Goal: Use online tool/utility: Utilize a website feature to perform a specific function

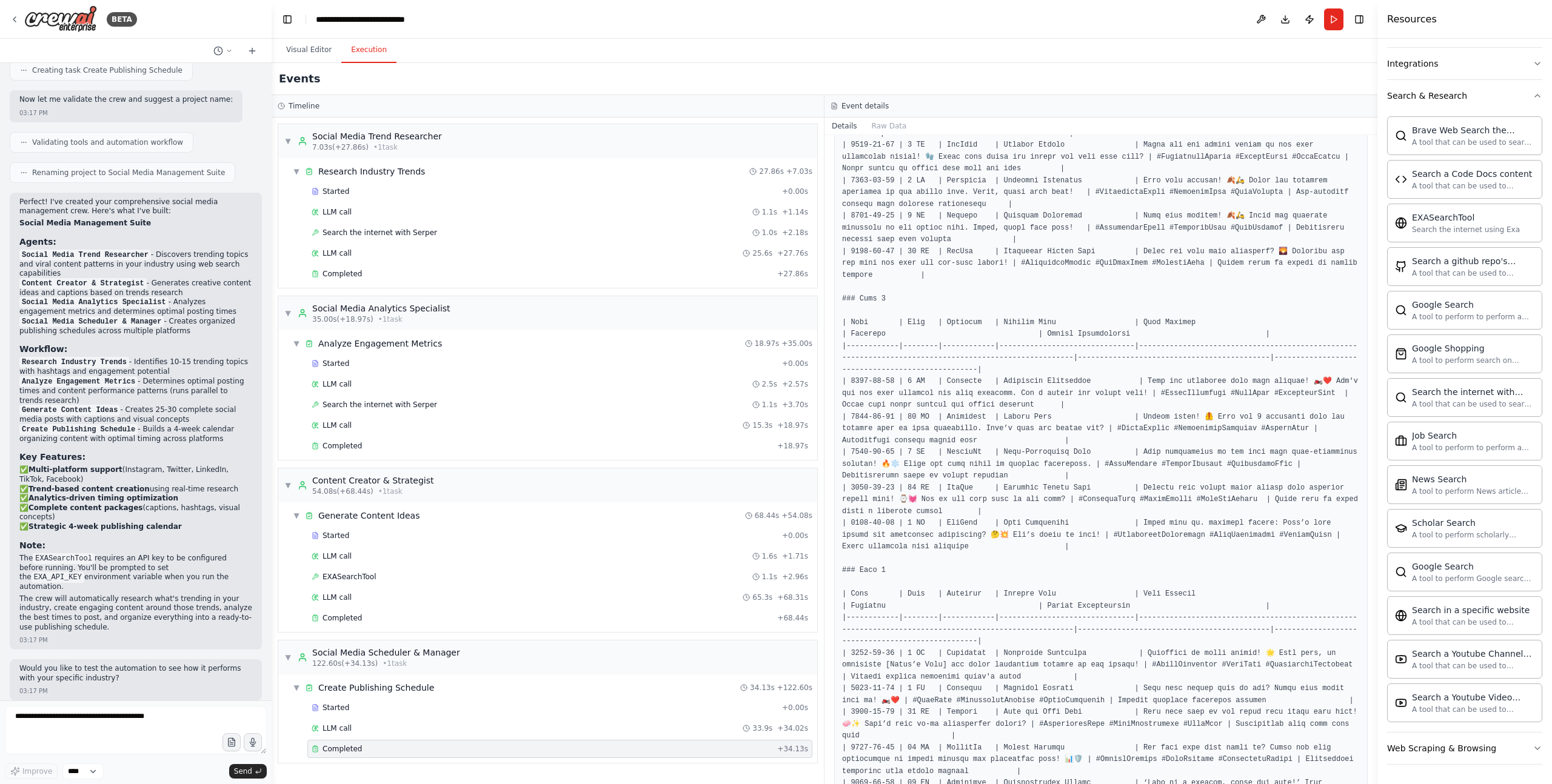
scroll to position [941, 0]
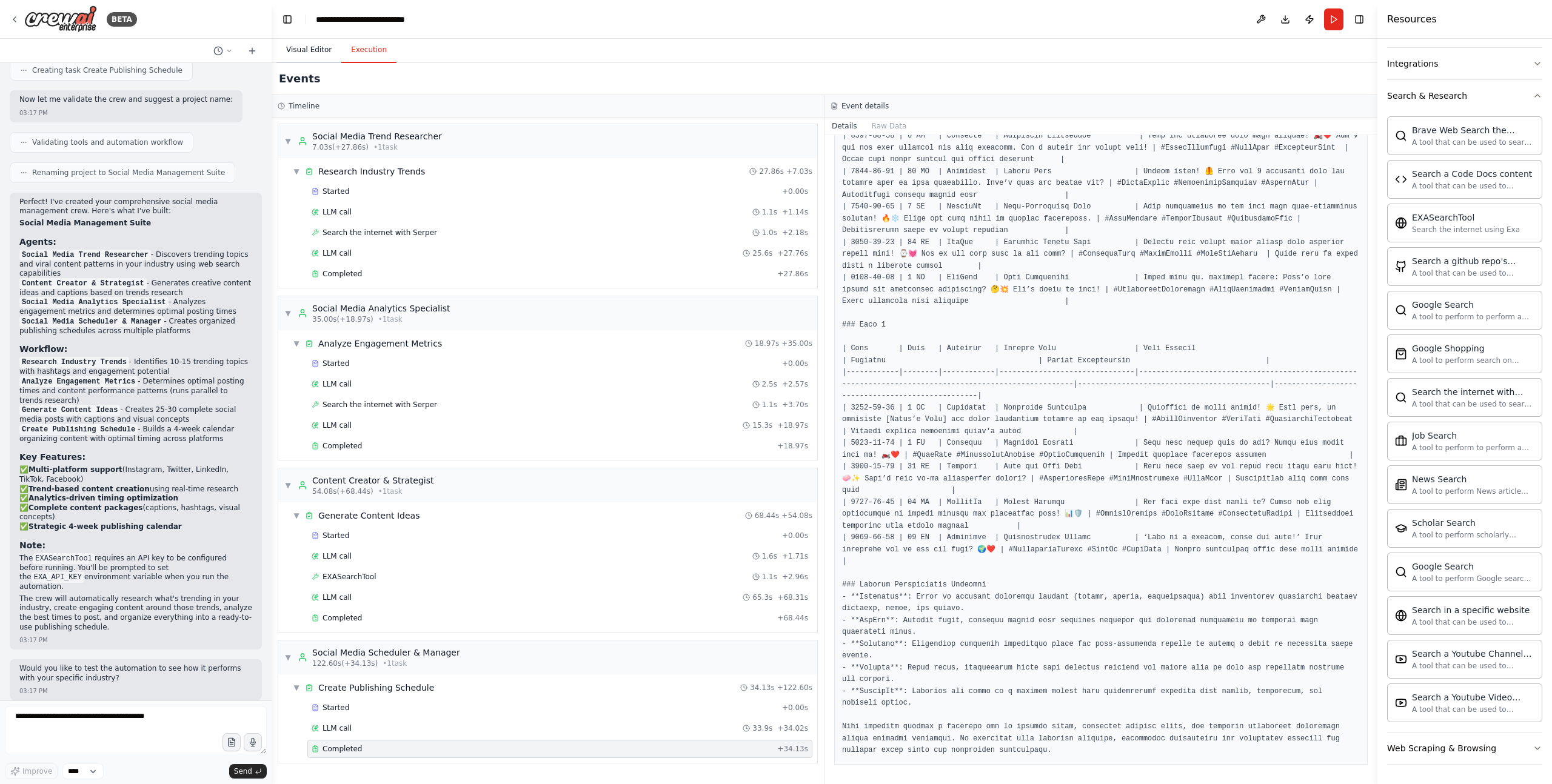
click at [311, 58] on button "Visual Editor" at bounding box center [308, 50] width 65 height 25
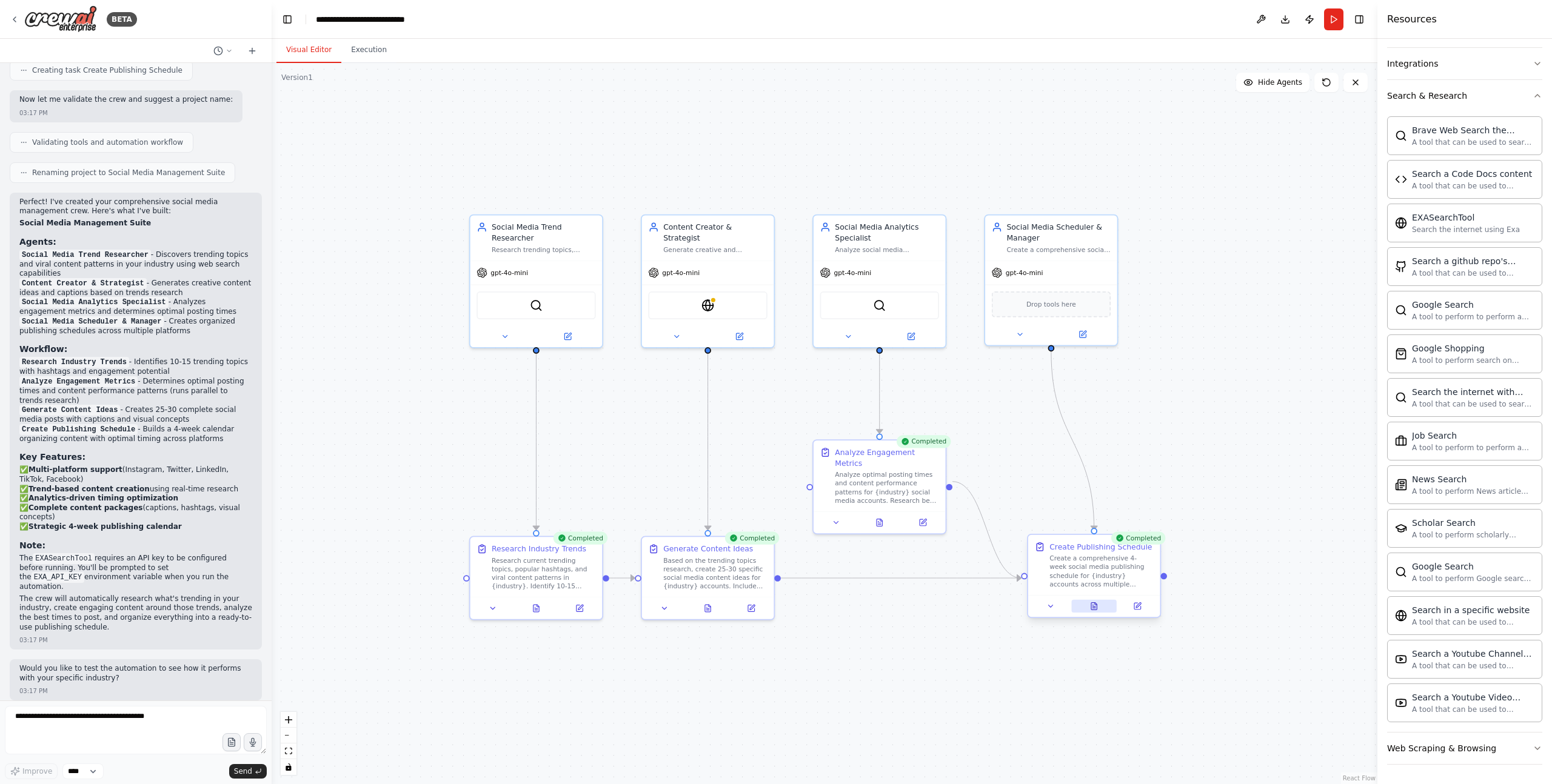
click at [1091, 610] on icon at bounding box center [1094, 605] width 8 height 8
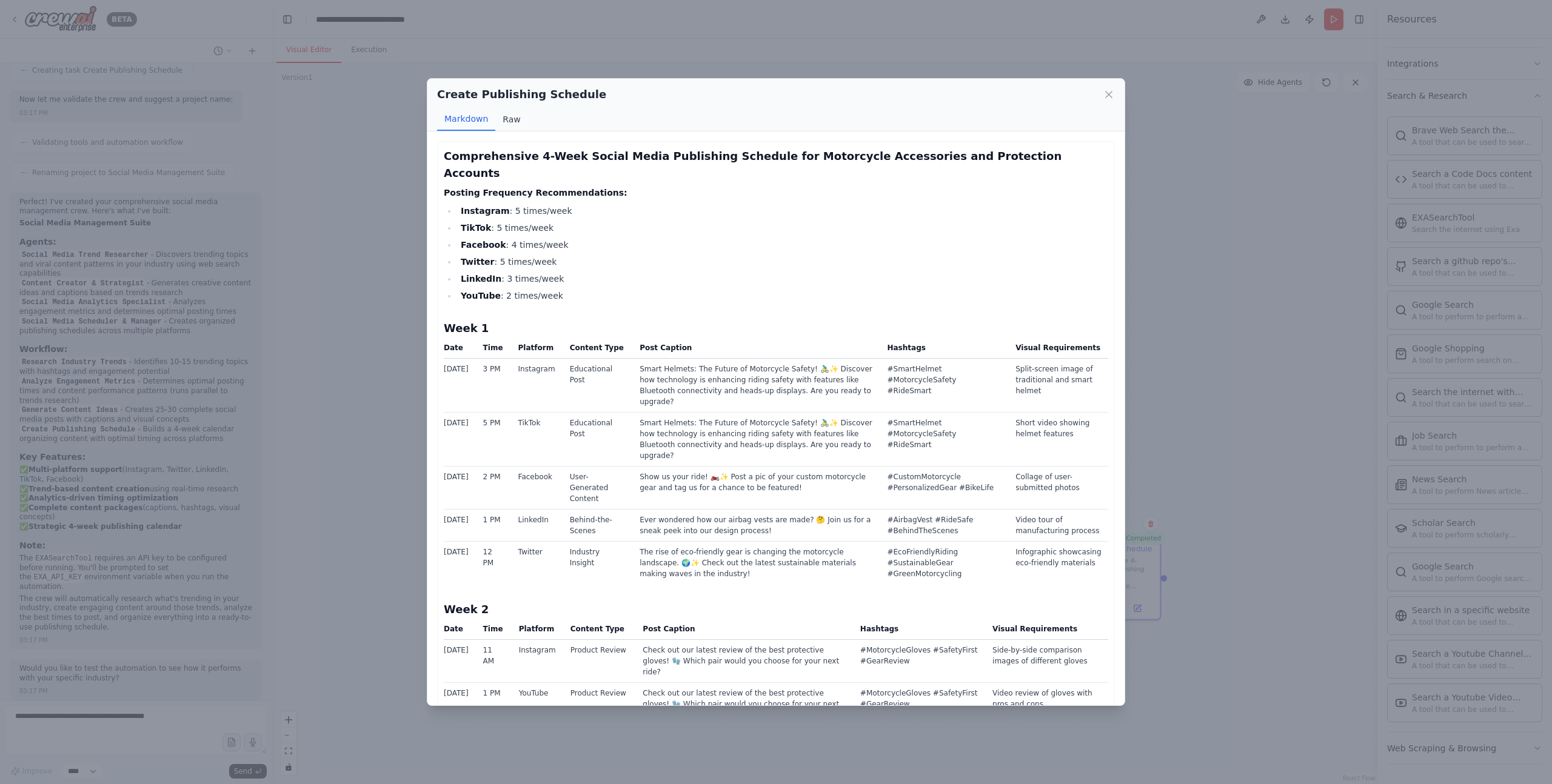
click at [505, 119] on button "Raw" at bounding box center [511, 119] width 32 height 23
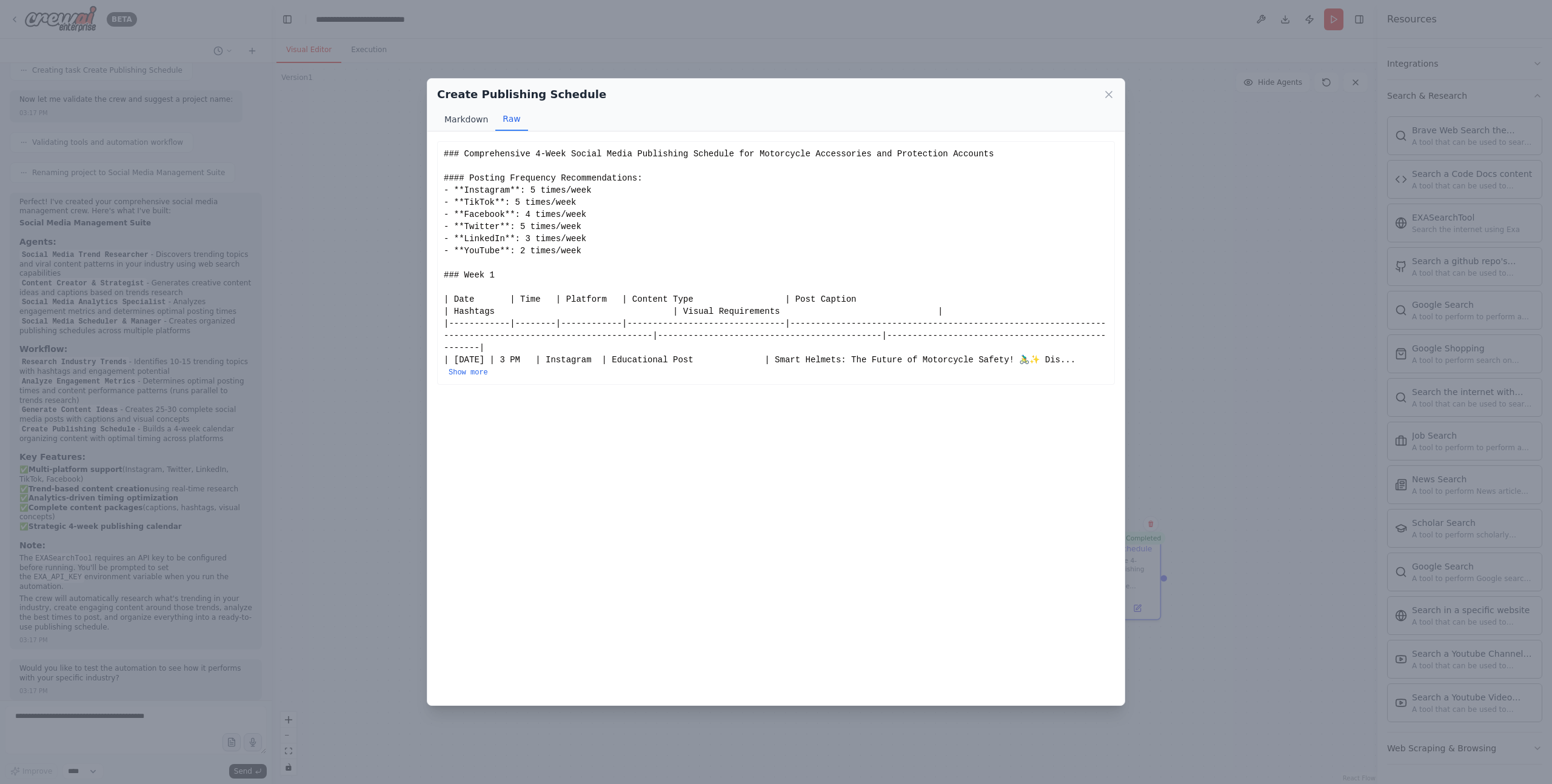
click at [480, 123] on button "Markdown" at bounding box center [466, 119] width 58 height 23
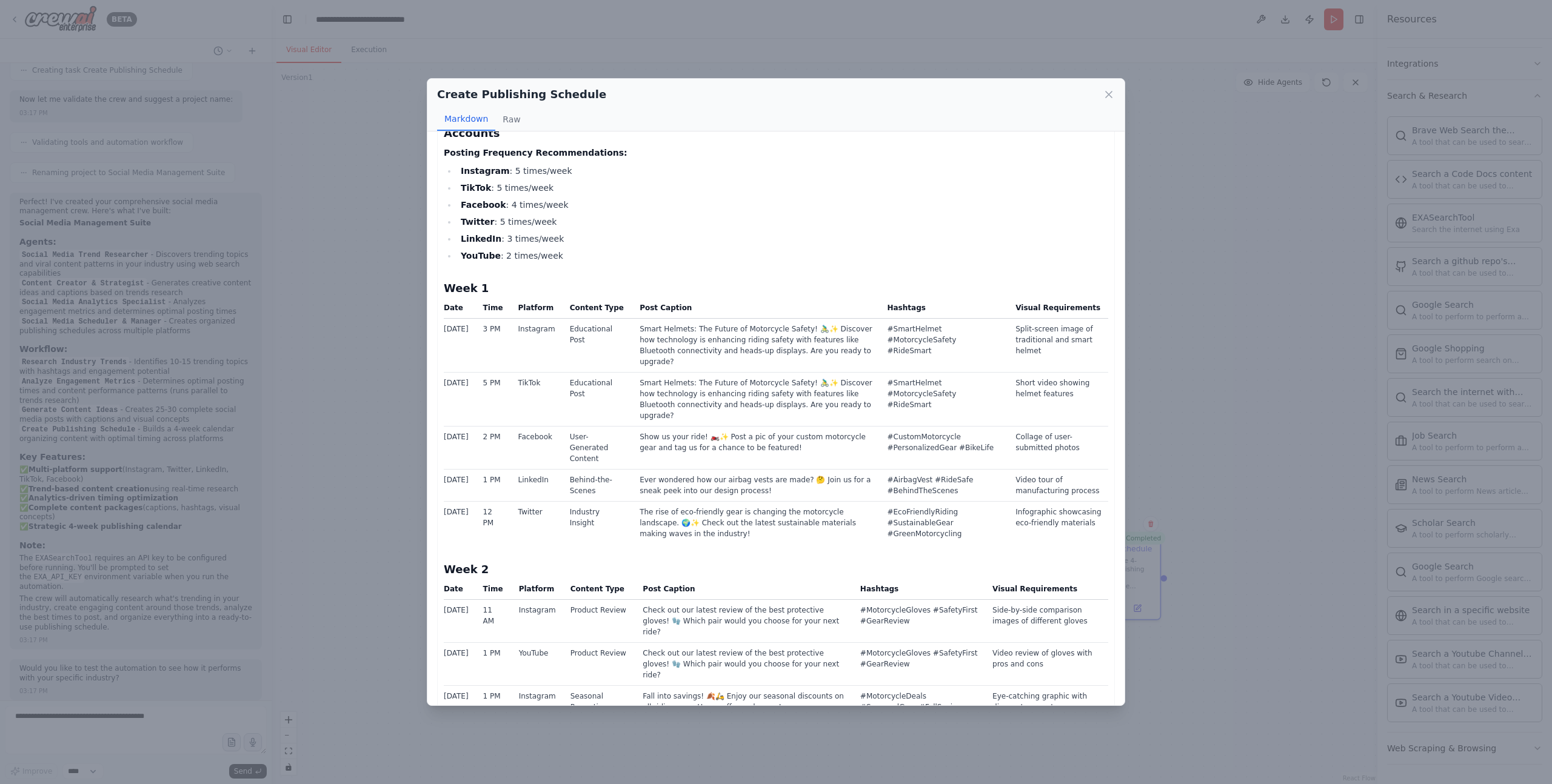
scroll to position [38, 0]
click at [647, 428] on td "Show us your ride! 🏍️✨ Post a pic of your custom motorcycle gear and tag us for…" at bounding box center [756, 450] width 247 height 43
drag, startPoint x: 647, startPoint y: 410, endPoint x: 784, endPoint y: 410, distance: 137.0
click at [784, 428] on td "Show us your ride! 🏍️✨ Post a pic of your custom motorcycle gear and tag us for…" at bounding box center [756, 450] width 247 height 43
click at [938, 428] on td "#CustomMotorcycle #PersonalizedGear #BikeLife" at bounding box center [943, 450] width 128 height 43
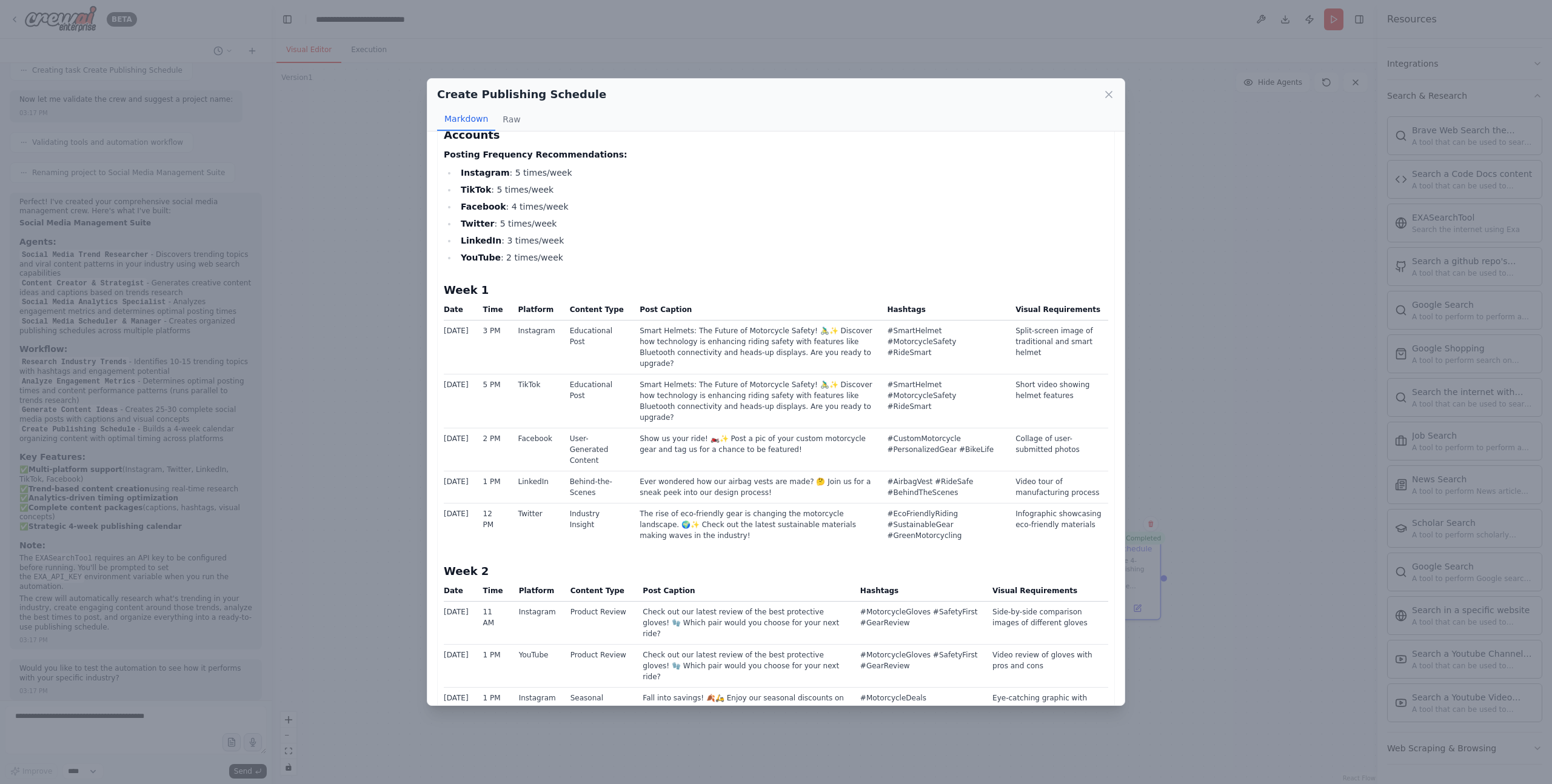
click at [904, 428] on td "#CustomMotorcycle #PersonalizedGear #BikeLife" at bounding box center [943, 450] width 128 height 43
drag, startPoint x: 904, startPoint y: 411, endPoint x: 982, endPoint y: 418, distance: 78.3
click at [982, 428] on td "#CustomMotorcycle #PersonalizedGear #BikeLife" at bounding box center [943, 450] width 128 height 43
click at [1027, 428] on td "Collage of user-submitted photos" at bounding box center [1058, 450] width 100 height 43
drag, startPoint x: 1027, startPoint y: 400, endPoint x: 1071, endPoint y: 411, distance: 45.4
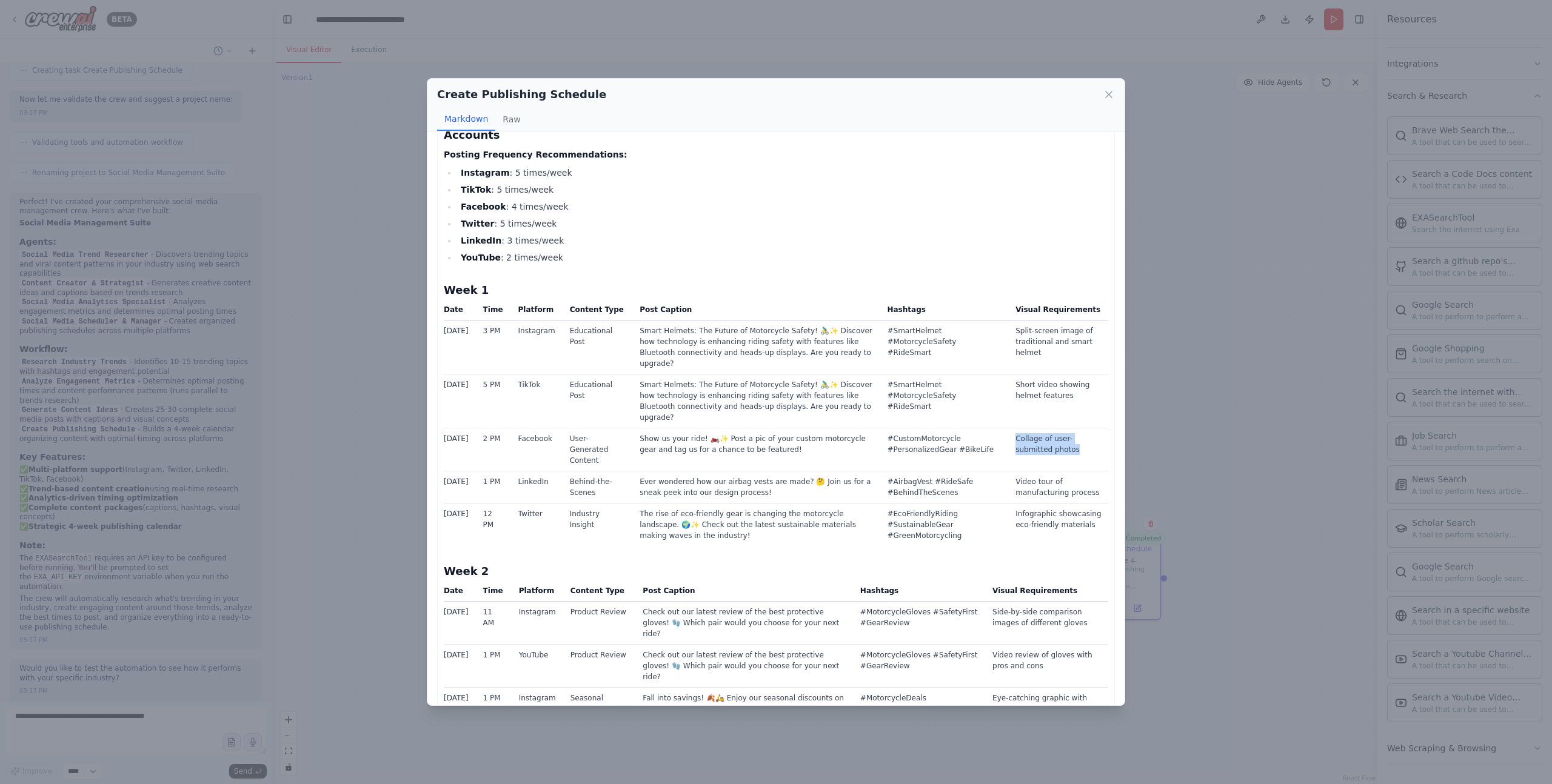
click at [1071, 428] on td "Collage of user-submitted photos" at bounding box center [1058, 450] width 100 height 43
click at [573, 471] on td "Behind-the-Scenes" at bounding box center [598, 487] width 70 height 32
drag, startPoint x: 573, startPoint y: 442, endPoint x: 595, endPoint y: 456, distance: 26.1
click at [595, 471] on td "Behind-the-Scenes" at bounding box center [598, 487] width 70 height 32
click at [649, 471] on td "Ever wondered how our airbag vests are made? 🤔 Join us for a sneak peek into ou…" at bounding box center [756, 487] width 247 height 32
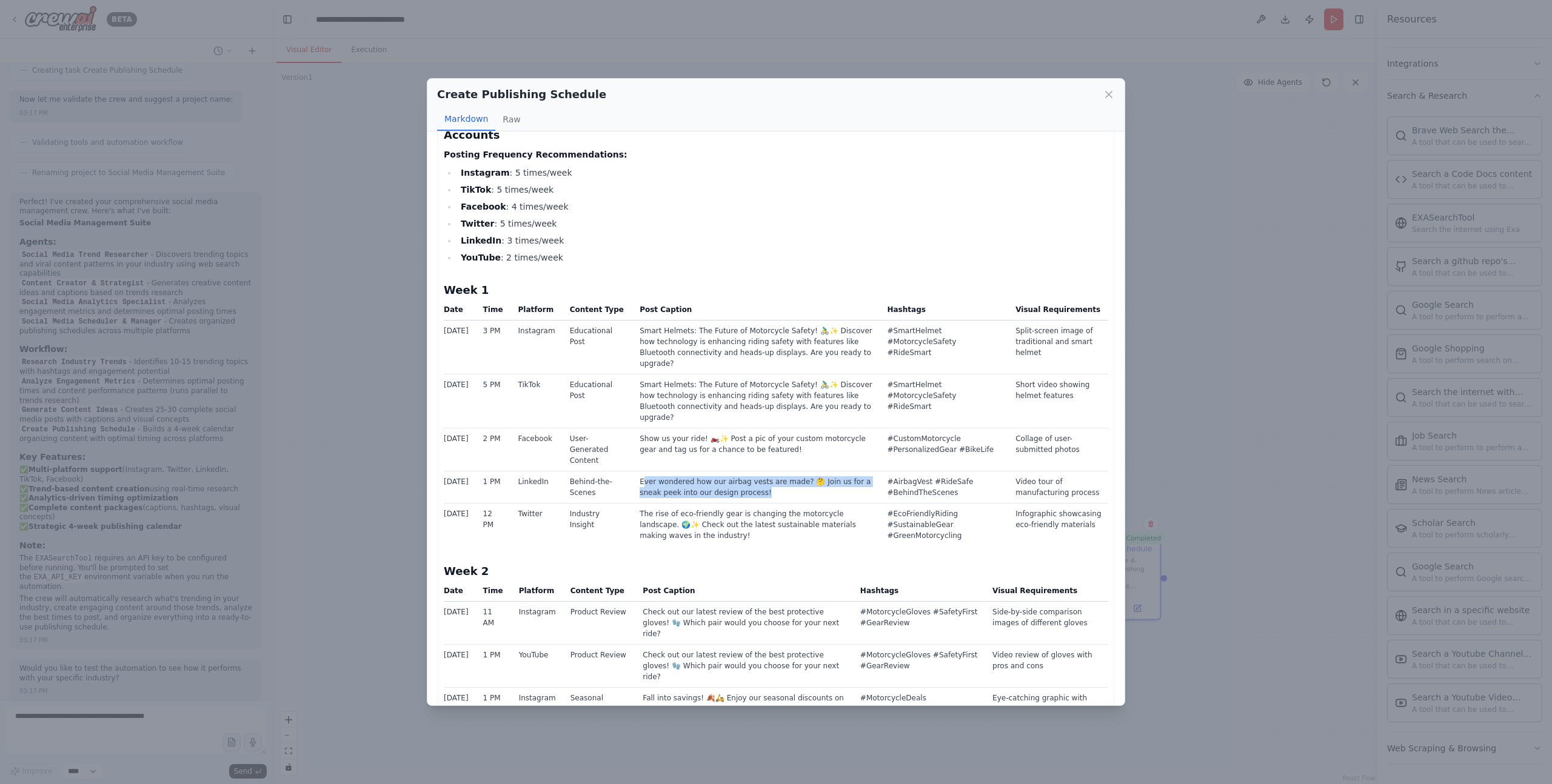
drag, startPoint x: 649, startPoint y: 460, endPoint x: 639, endPoint y: 443, distance: 19.7
click at [639, 471] on td "Ever wondered how our airbag vests are made? 🤔 Join us for a sneak peek into ou…" at bounding box center [756, 487] width 247 height 32
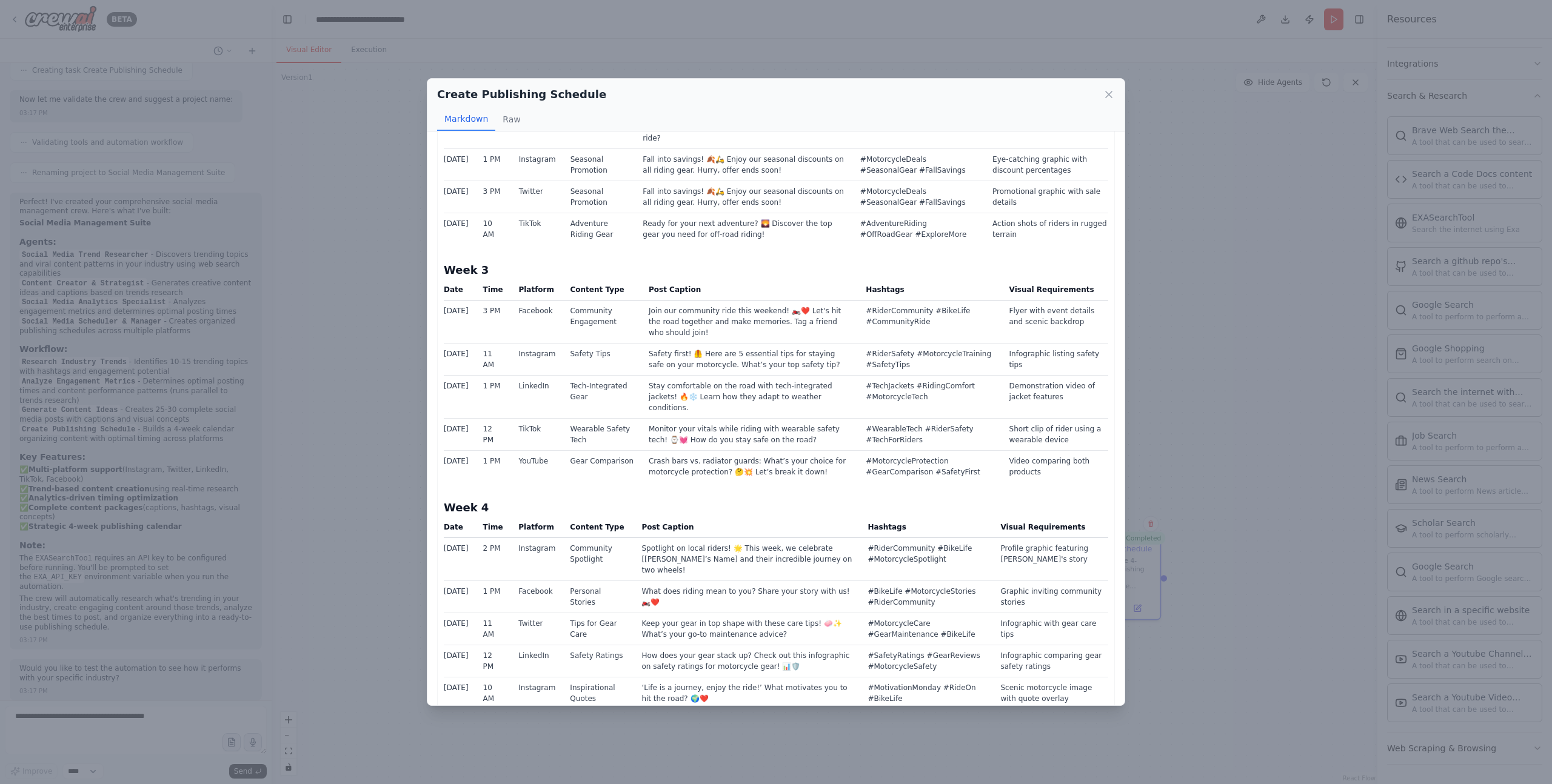
scroll to position [675, 0]
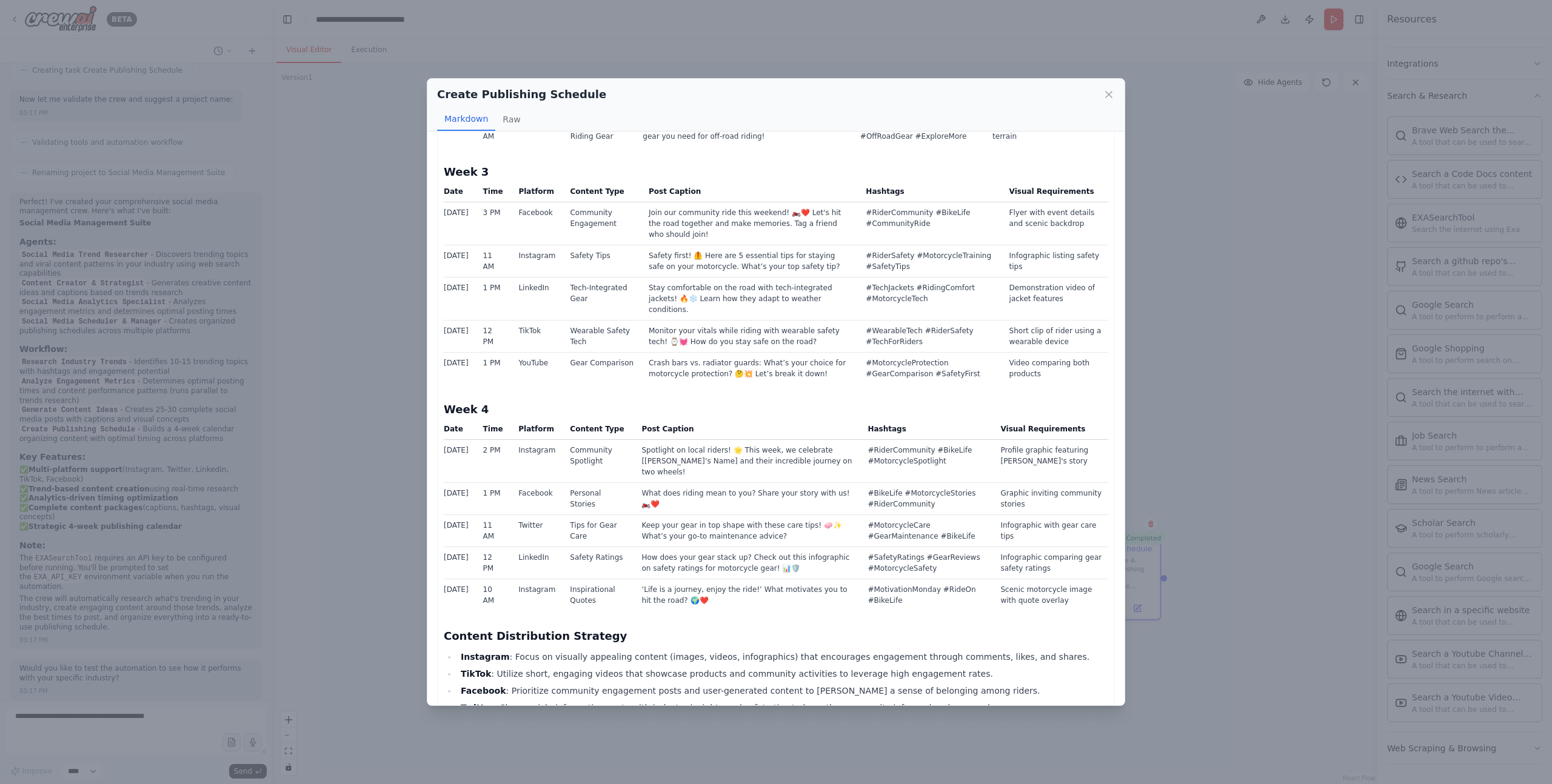
click at [1205, 381] on div "Create Publishing Schedule Markdown Raw Comprehensive 4-Week Social Media Publi…" at bounding box center [776, 392] width 1552 height 784
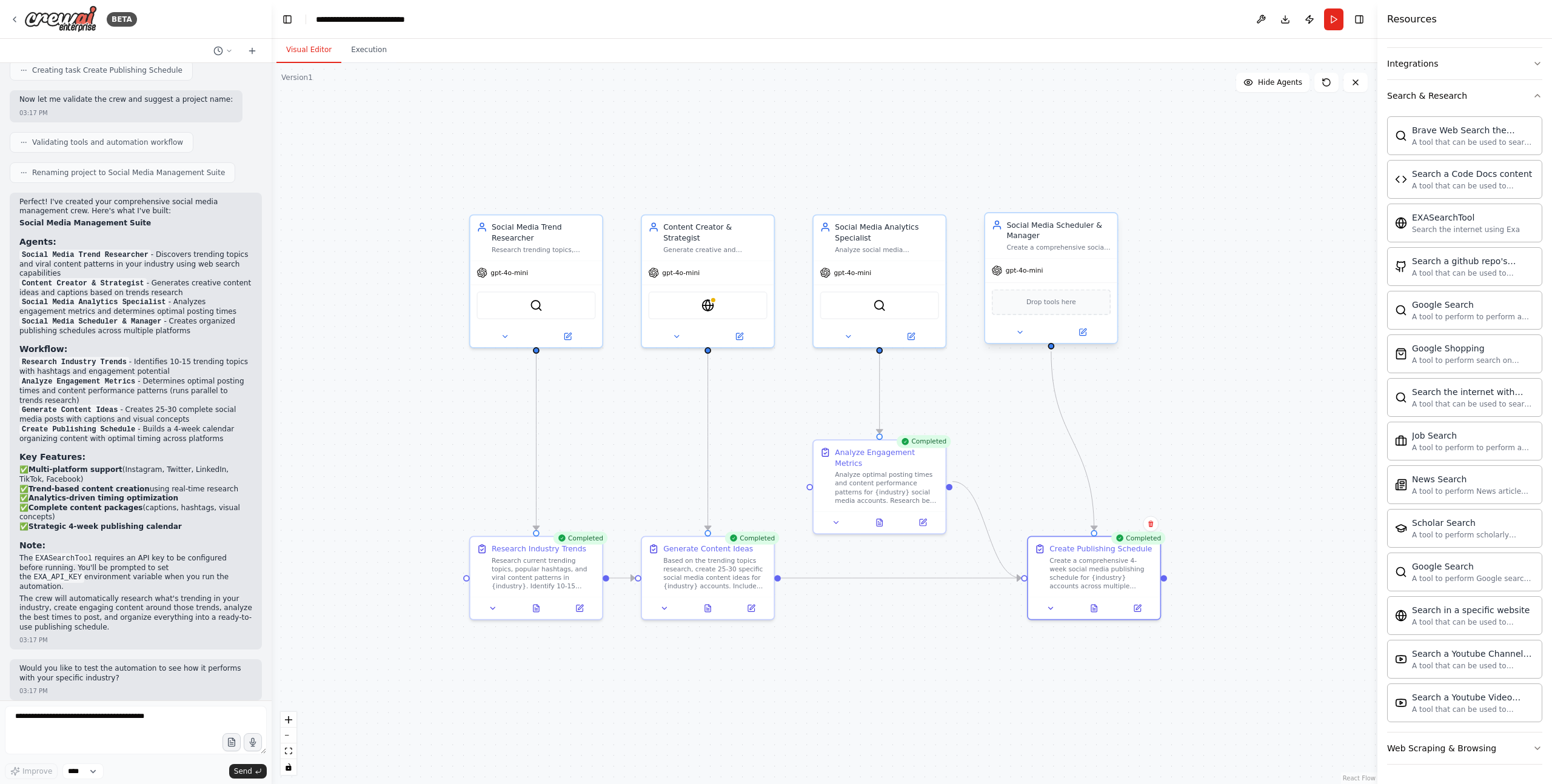
click at [1071, 309] on div "Drop tools here" at bounding box center [1051, 302] width 119 height 25
click at [874, 311] on div "SerperDevTool" at bounding box center [879, 303] width 119 height 28
click at [875, 227] on div "Social Media Analytics Specialist" at bounding box center [887, 231] width 104 height 21
click at [910, 335] on icon at bounding box center [912, 333] width 5 height 5
click at [743, 227] on div "Content Creator & Strategist" at bounding box center [716, 231] width 104 height 21
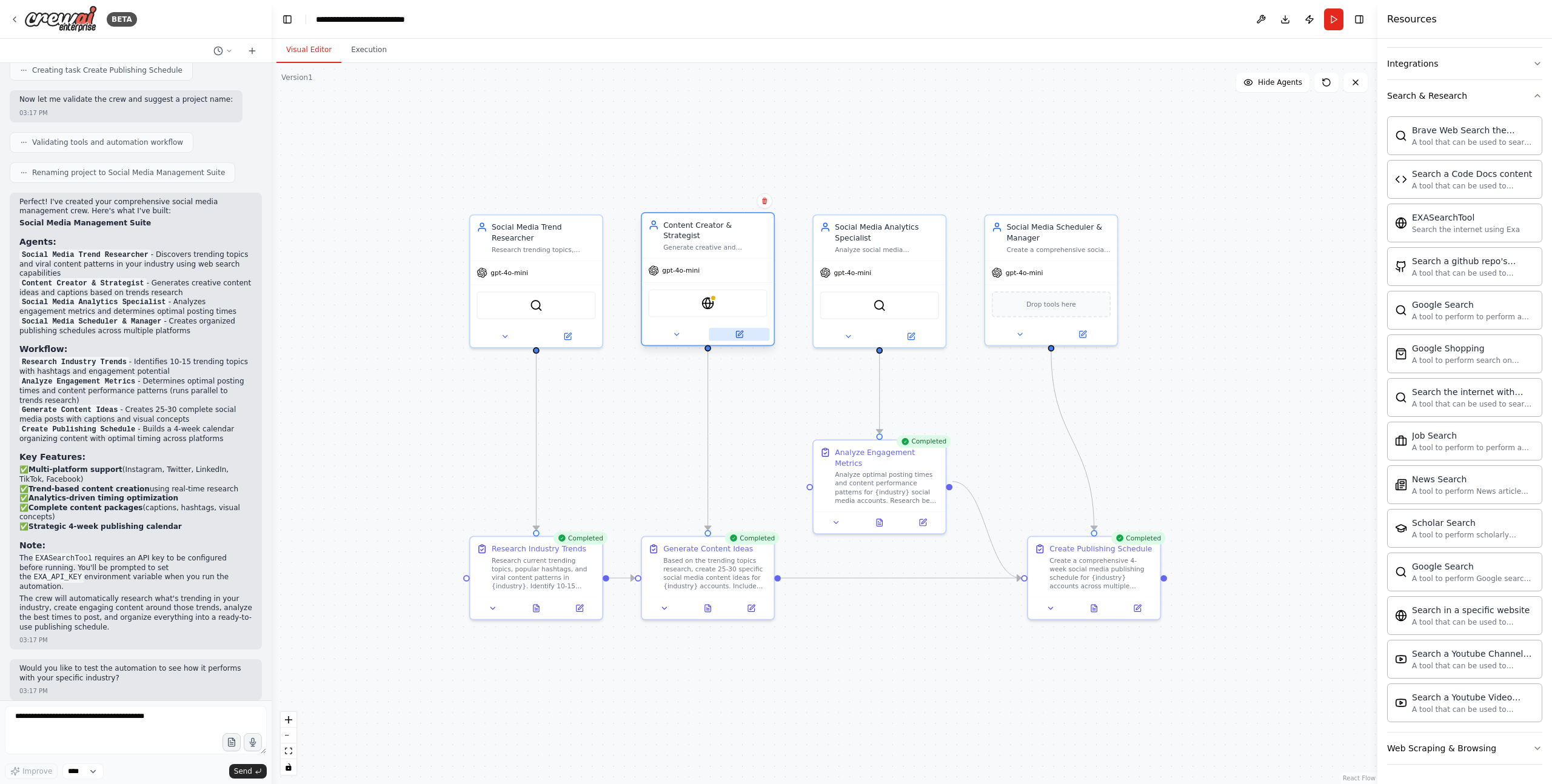
click at [742, 332] on icon at bounding box center [739, 335] width 7 height 7
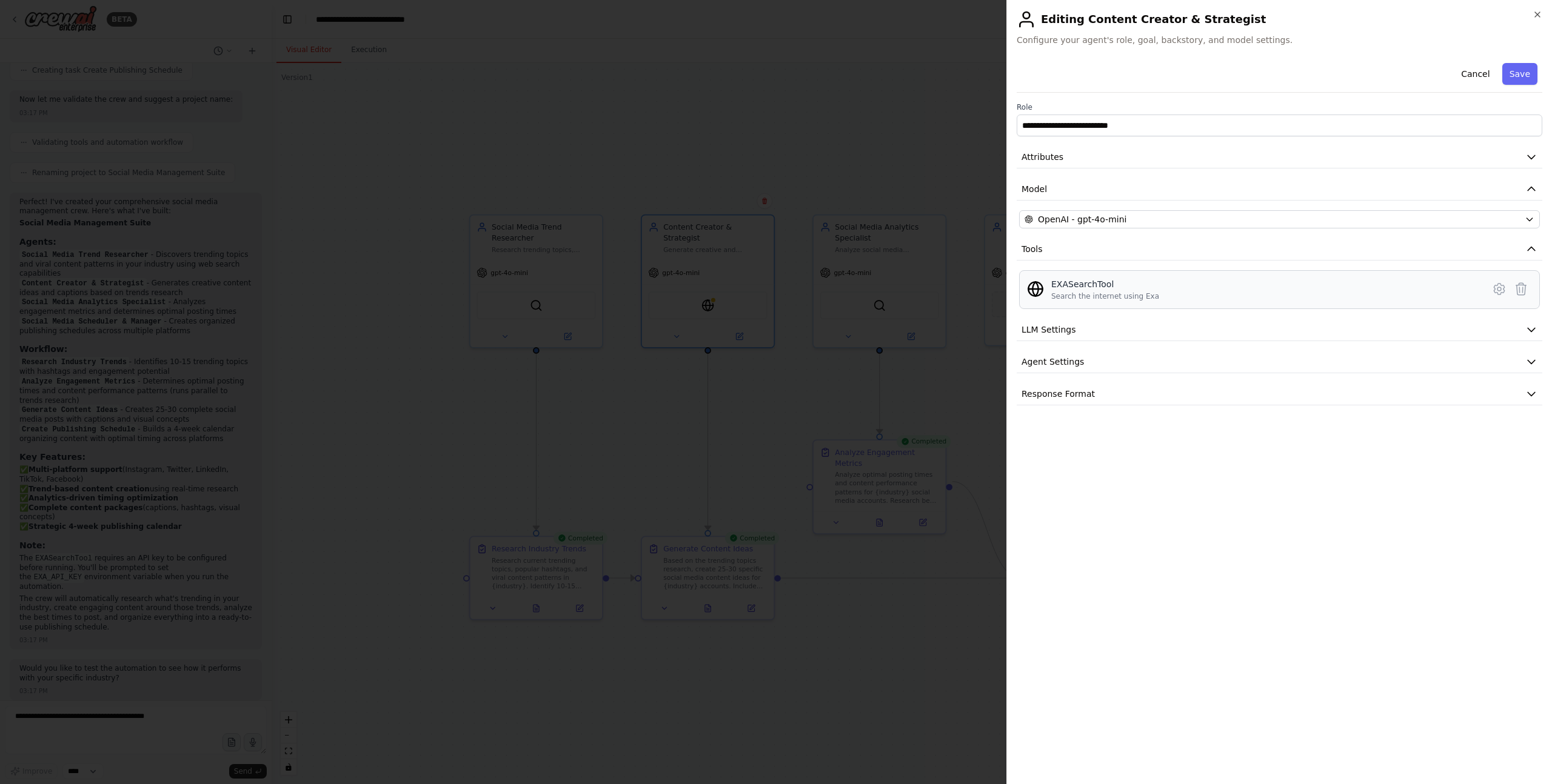
click at [1060, 298] on div "Search the internet using Exa" at bounding box center [1105, 296] width 108 height 9
drag, startPoint x: 1060, startPoint y: 298, endPoint x: 1171, endPoint y: 302, distance: 111.1
click at [1171, 302] on div "EXASearchTool Search the internet using Exa" at bounding box center [1279, 290] width 520 height 39
click at [1494, 288] on icon at bounding box center [1499, 289] width 10 height 11
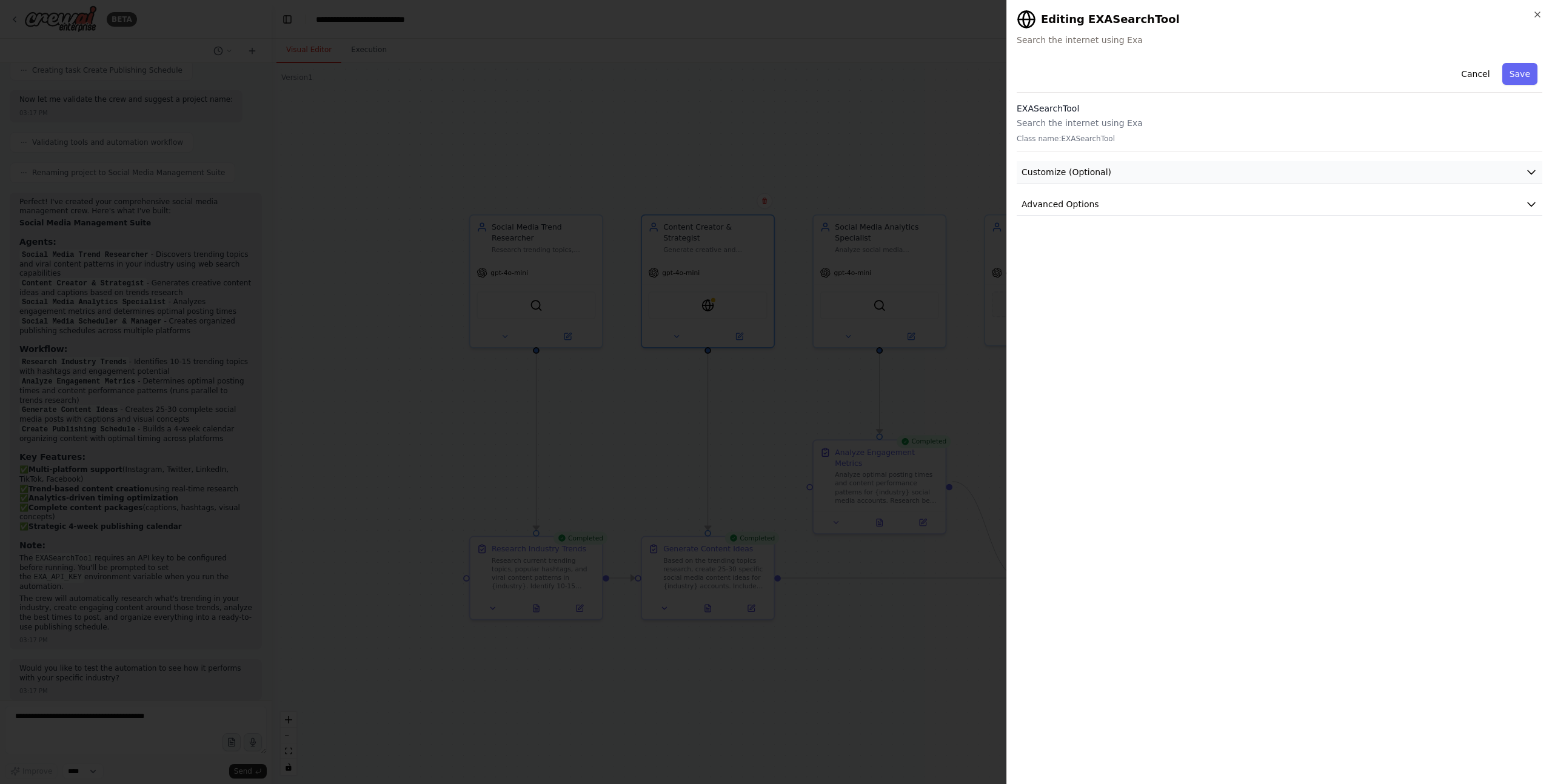
click at [1063, 172] on span "Customize (Optional)" at bounding box center [1066, 172] width 90 height 12
click at [1060, 367] on span "Advanced Options" at bounding box center [1060, 364] width 77 height 12
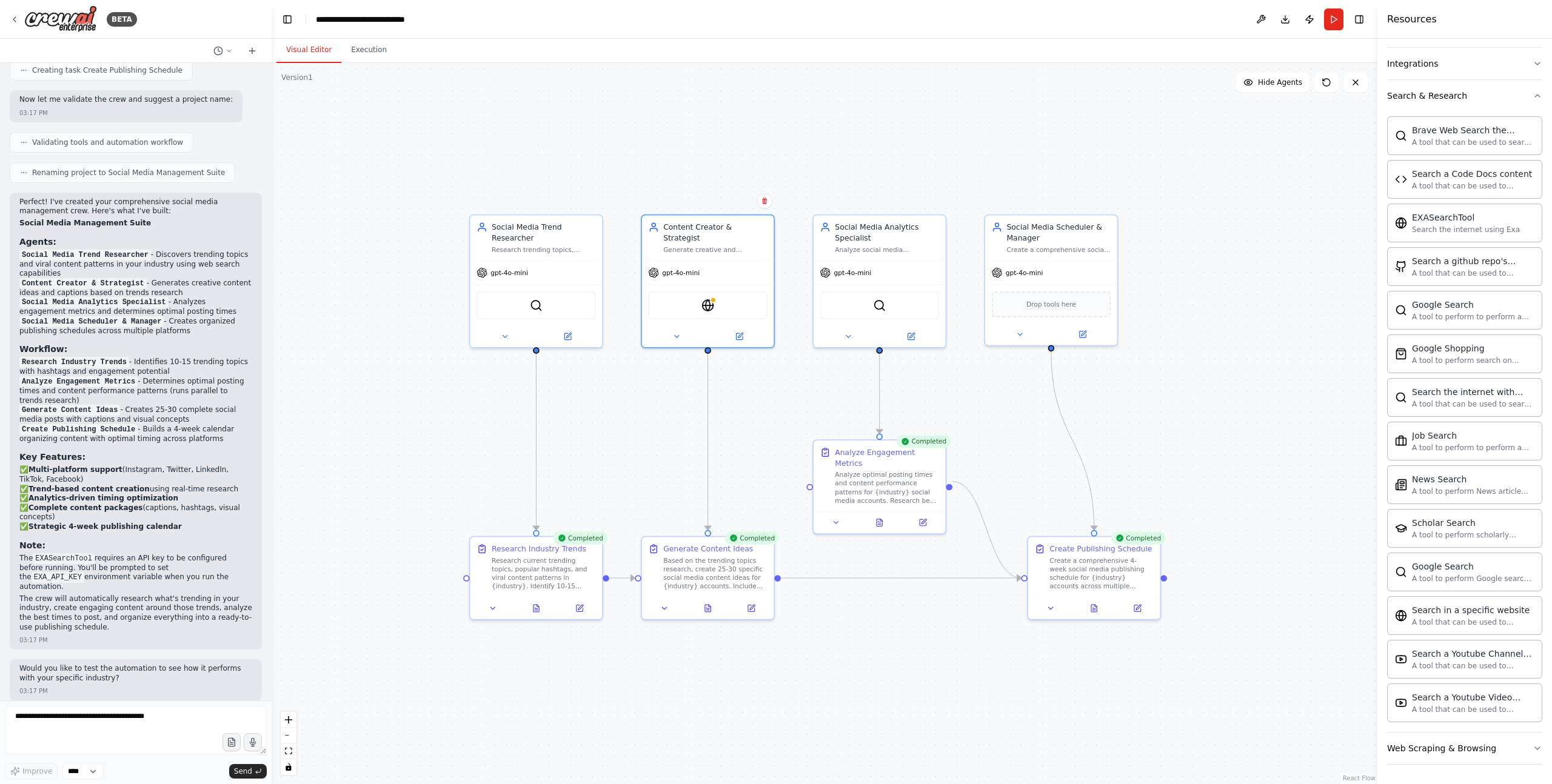
click at [1059, 140] on div ".deletable-edge-delete-btn { width: 20px; height: 20px; border: 0px solid #ffff…" at bounding box center [824, 423] width 1106 height 721
click at [83, 25] on img at bounding box center [61, 19] width 73 height 27
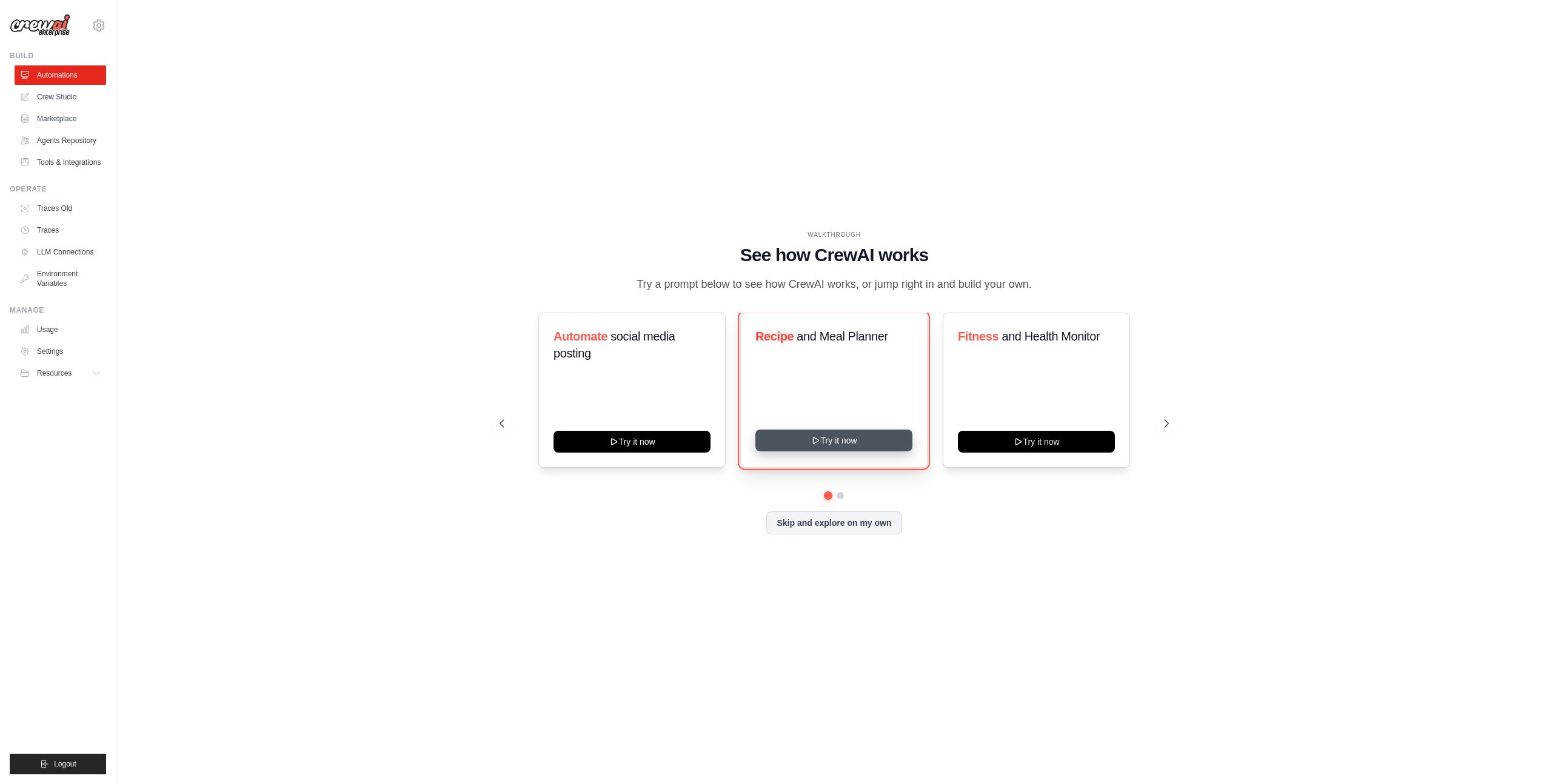
click at [836, 442] on button "Try it now" at bounding box center [833, 440] width 157 height 22
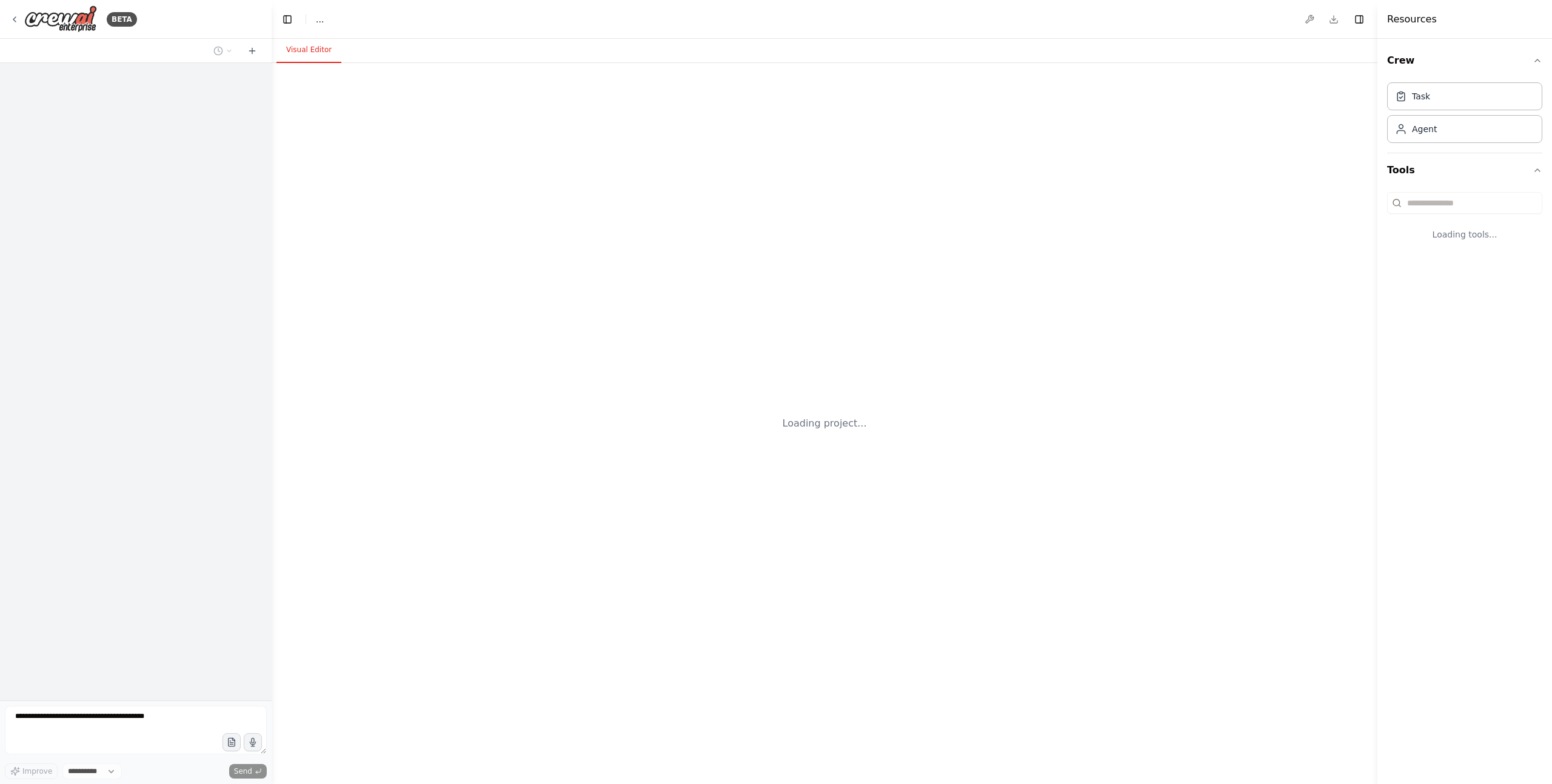
select select "****"
